Goal: Contribute content: Contribute content

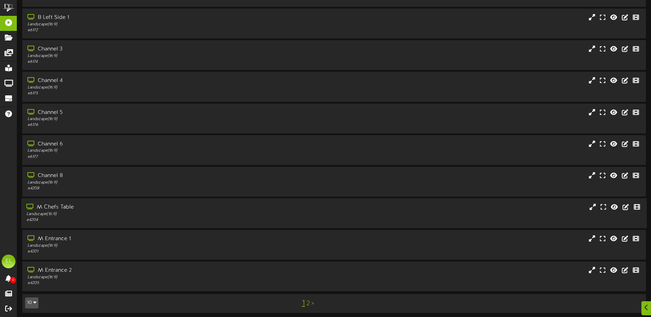
scroll to position [51, 0]
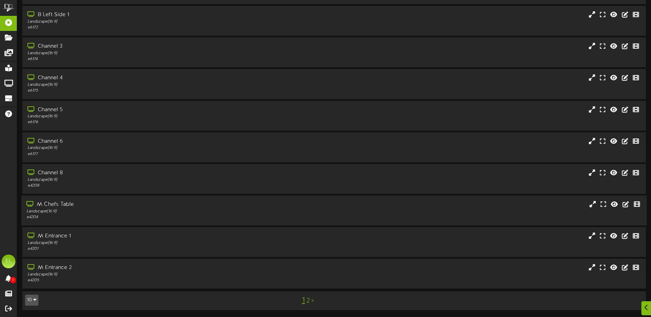
click at [57, 206] on div "M Chefs Table" at bounding box center [151, 205] width 250 height 8
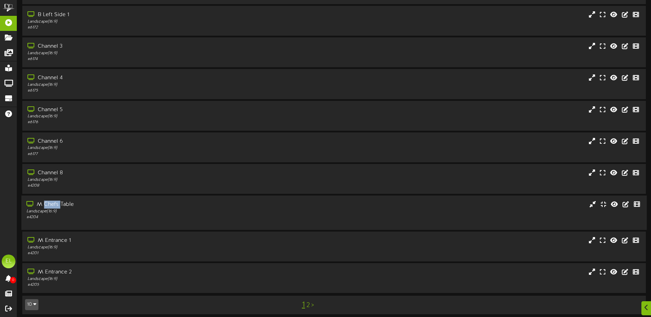
click at [57, 206] on div "M Chefs Table" at bounding box center [151, 205] width 250 height 8
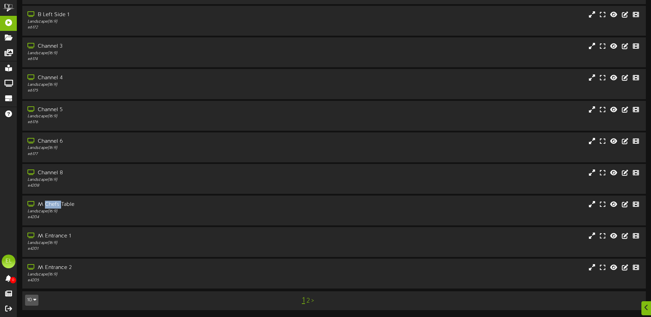
click at [35, 300] on icon "button" at bounding box center [34, 299] width 3 height 5
click at [27, 267] on div "25" at bounding box center [31, 266] width 13 height 10
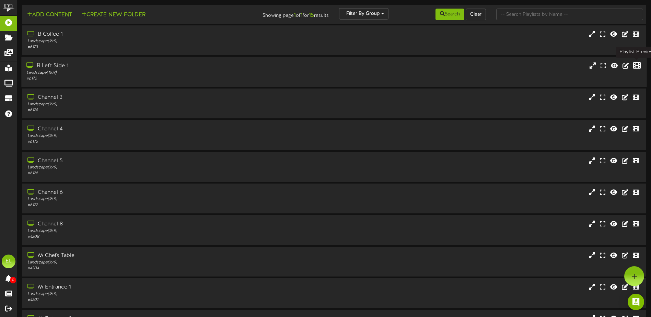
click at [637, 65] on icon at bounding box center [637, 66] width 8 height 8
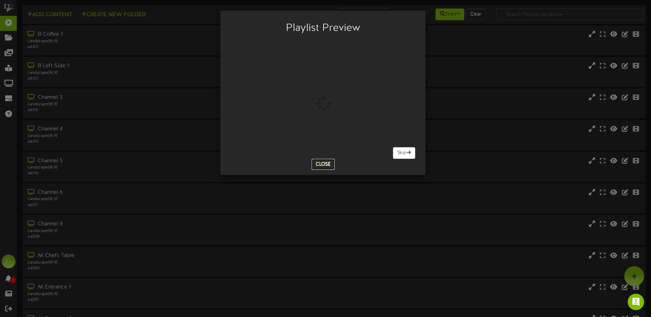
click at [330, 165] on button "Close" at bounding box center [323, 164] width 23 height 11
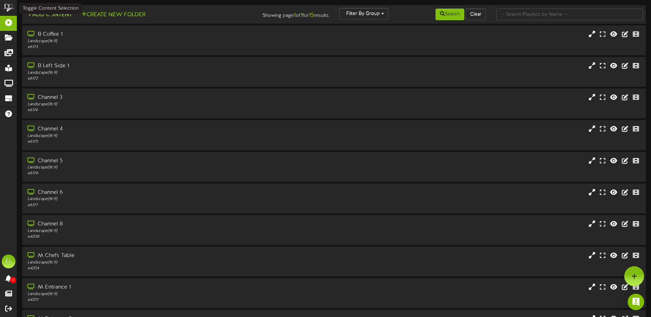
click at [55, 16] on button "Add Content" at bounding box center [49, 15] width 49 height 9
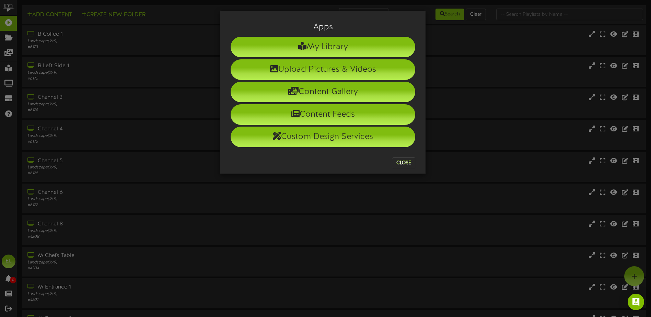
click at [421, 178] on div "Apps My Library Upload Pictures & Videos Content Gallery Content Feeds Custom D…" at bounding box center [325, 158] width 651 height 317
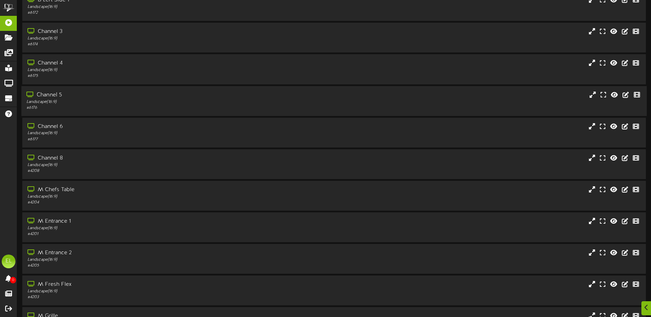
scroll to position [206, 0]
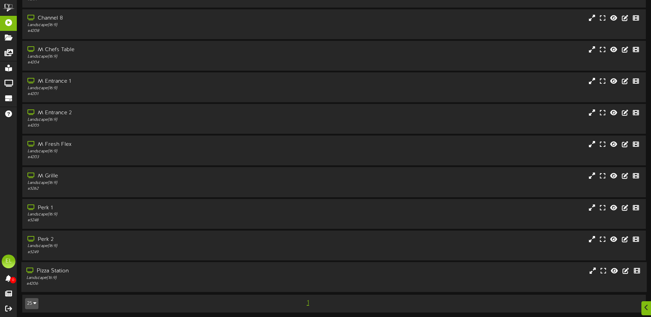
click at [32, 269] on icon at bounding box center [30, 270] width 9 height 5
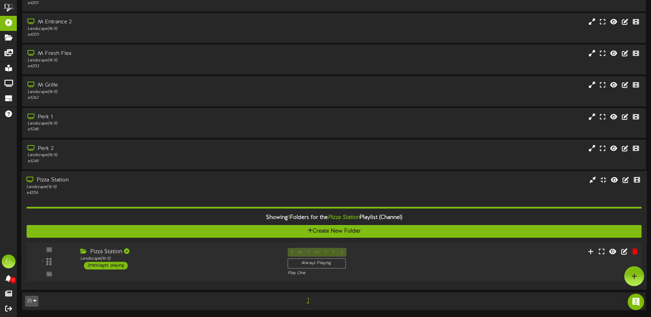
scroll to position [297, 0]
click at [594, 253] on icon at bounding box center [591, 252] width 7 height 8
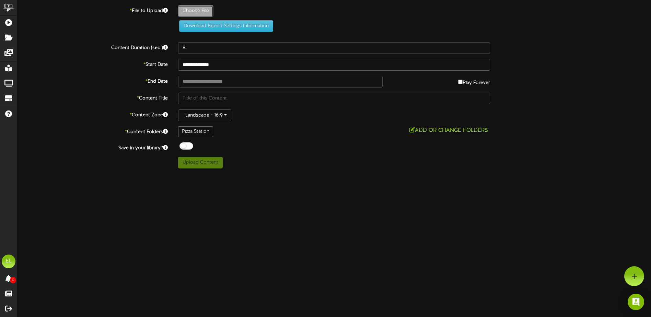
type input "**********"
type input "08252025"
click at [200, 30] on button "Download Export Settings Information" at bounding box center [226, 26] width 94 height 12
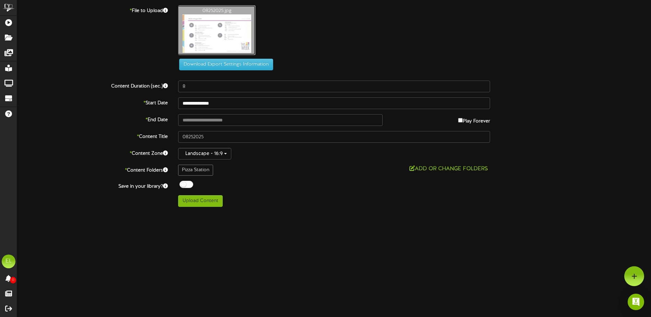
click at [419, 168] on button "Add or Change Folders" at bounding box center [448, 169] width 83 height 9
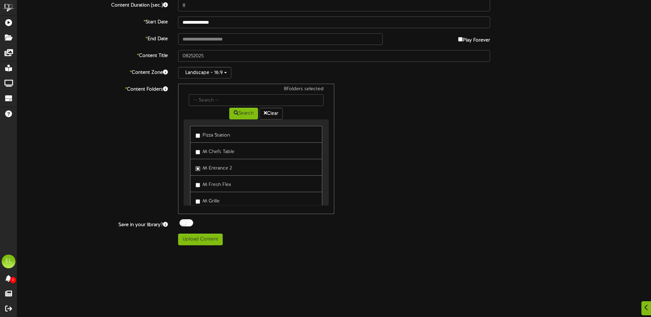
scroll to position [103, 0]
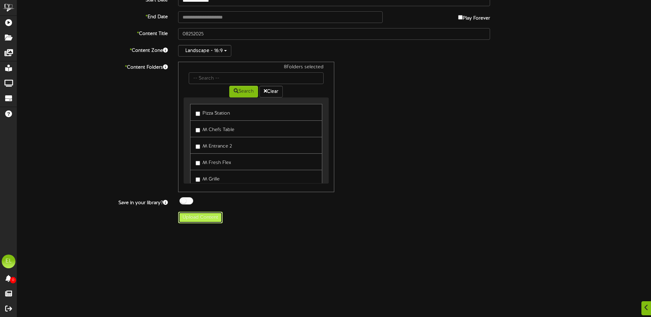
click at [193, 216] on button "Upload Content" at bounding box center [200, 218] width 45 height 12
type input "**********"
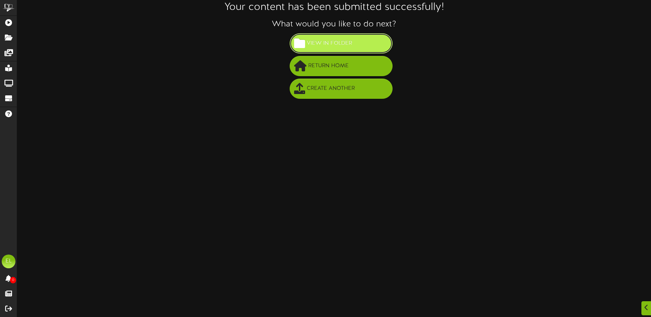
click at [323, 47] on span "View in Folder" at bounding box center [329, 43] width 49 height 11
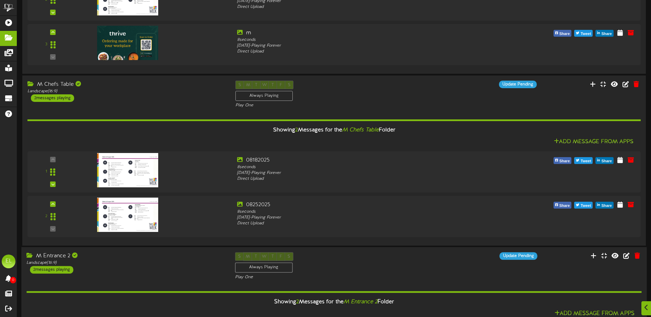
scroll to position [206, 0]
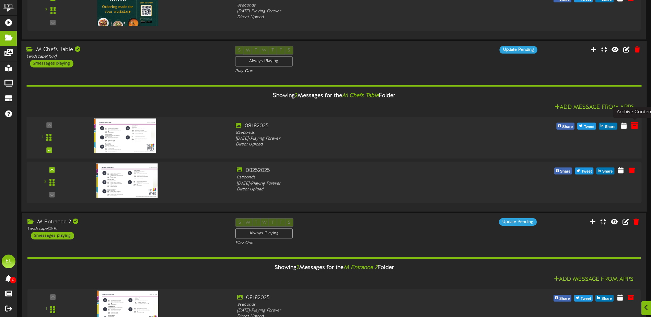
click at [635, 129] on icon at bounding box center [635, 126] width 8 height 8
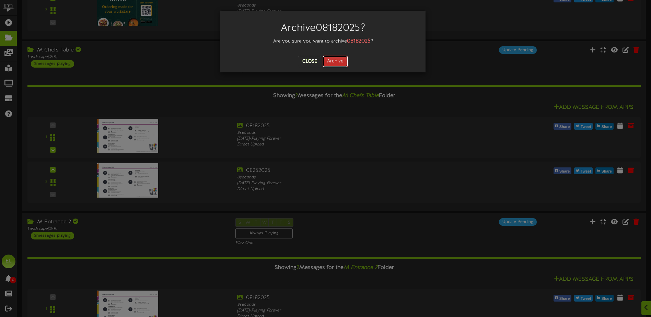
click at [331, 57] on button "Archive" at bounding box center [335, 62] width 25 height 12
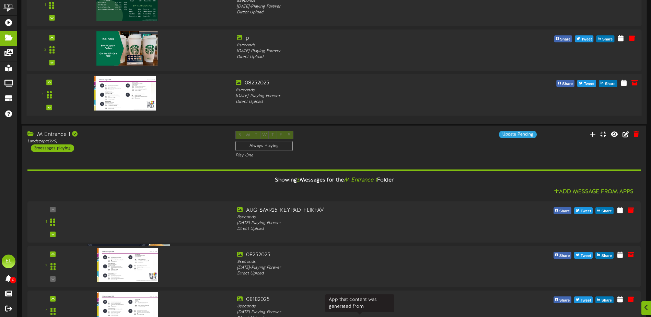
scroll to position [1070, 0]
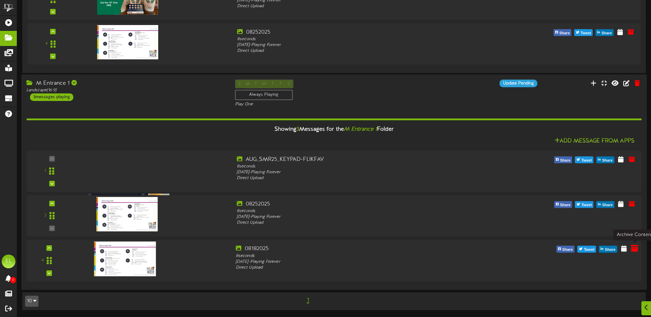
click at [631, 250] on button at bounding box center [635, 249] width 12 height 11
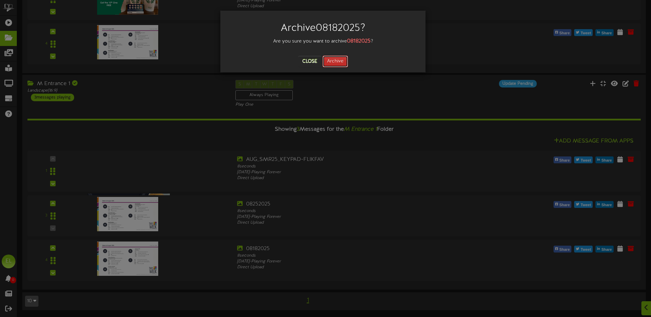
click at [338, 62] on button "Archive" at bounding box center [335, 62] width 25 height 12
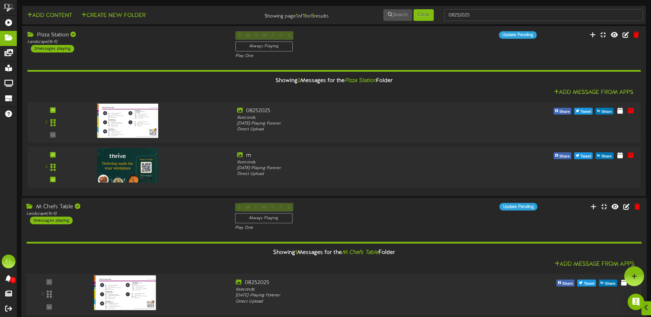
scroll to position [0, 0]
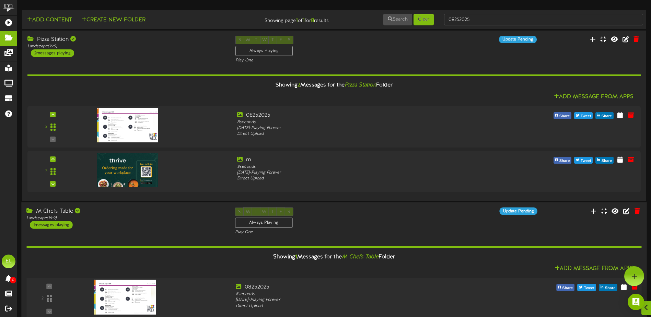
click at [114, 299] on img at bounding box center [125, 297] width 62 height 35
